Goal: Task Accomplishment & Management: Use online tool/utility

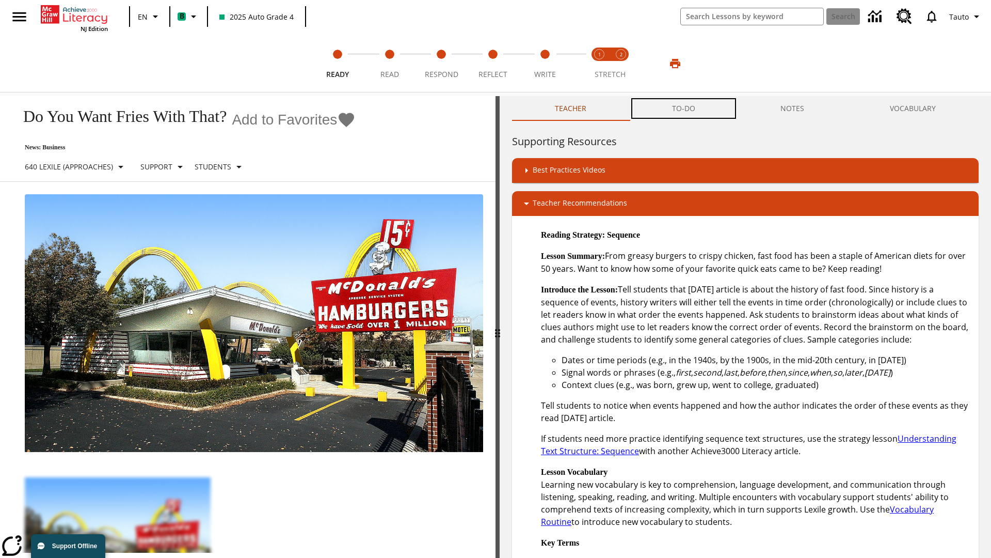
click at [684, 108] on button "TO-DO" at bounding box center [683, 108] width 109 height 25
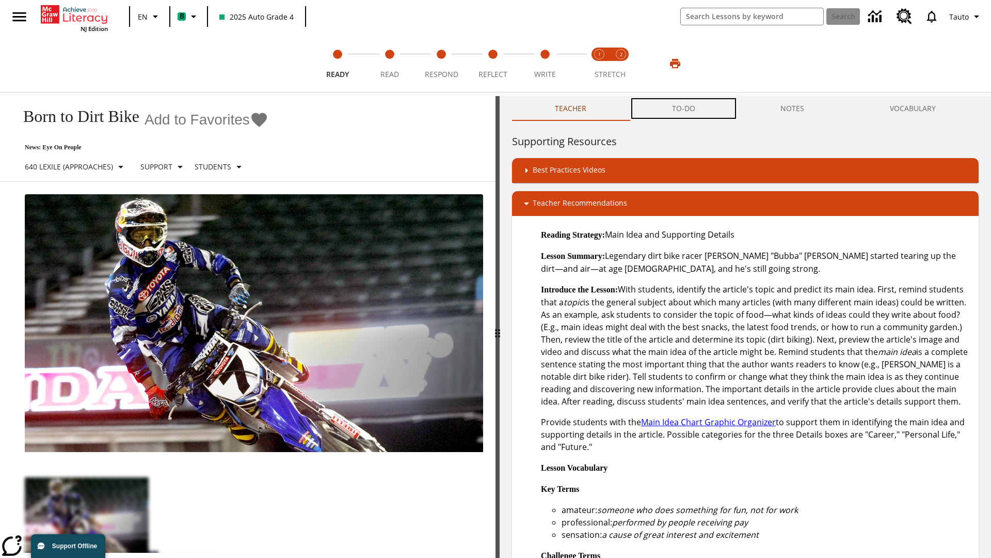
click at [684, 108] on button "TO-DO" at bounding box center [683, 108] width 109 height 25
